Goal: Navigation & Orientation: Find specific page/section

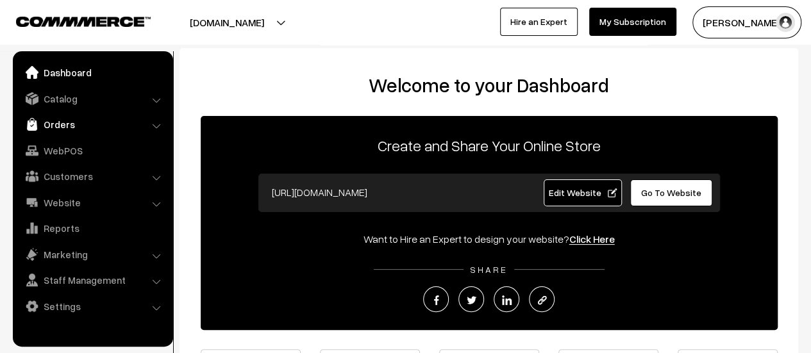
click at [60, 128] on link "Orders" at bounding box center [92, 124] width 153 height 23
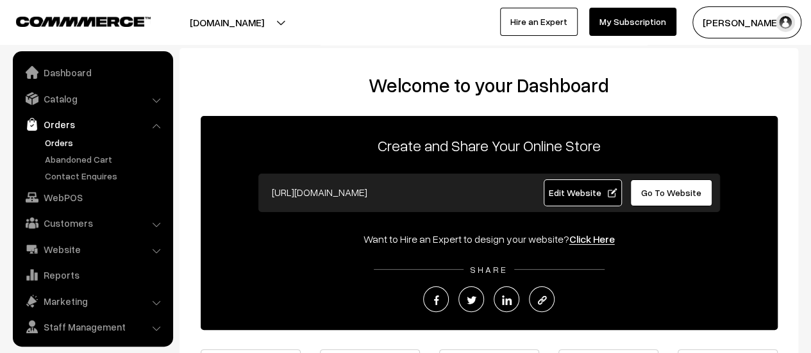
click at [60, 138] on link "Orders" at bounding box center [105, 142] width 127 height 13
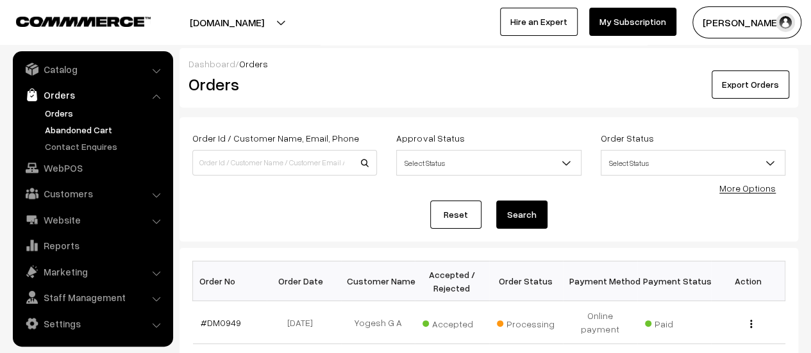
click at [67, 128] on link "Abandoned Cart" at bounding box center [105, 129] width 127 height 13
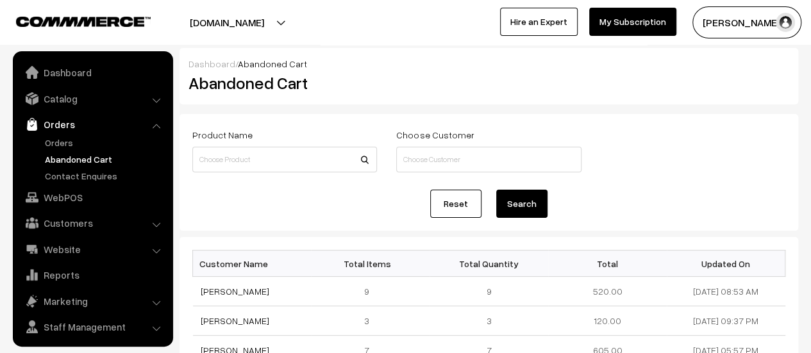
scroll to position [29, 0]
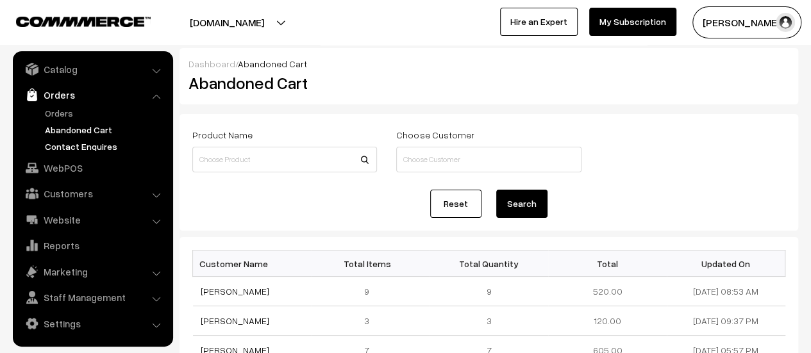
click at [68, 140] on link "Contact Enquires" at bounding box center [105, 146] width 127 height 13
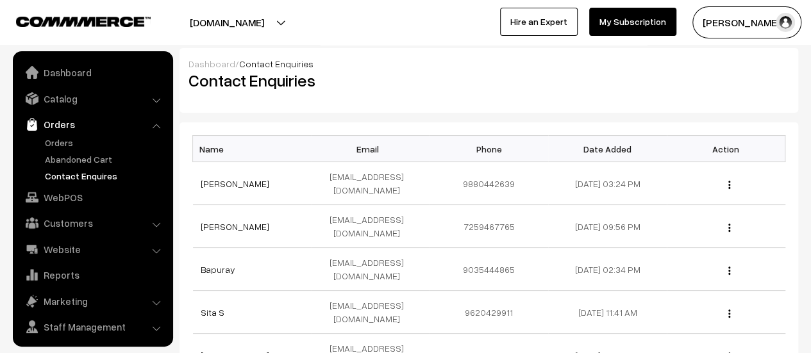
scroll to position [29, 0]
